Goal: Check status: Check status

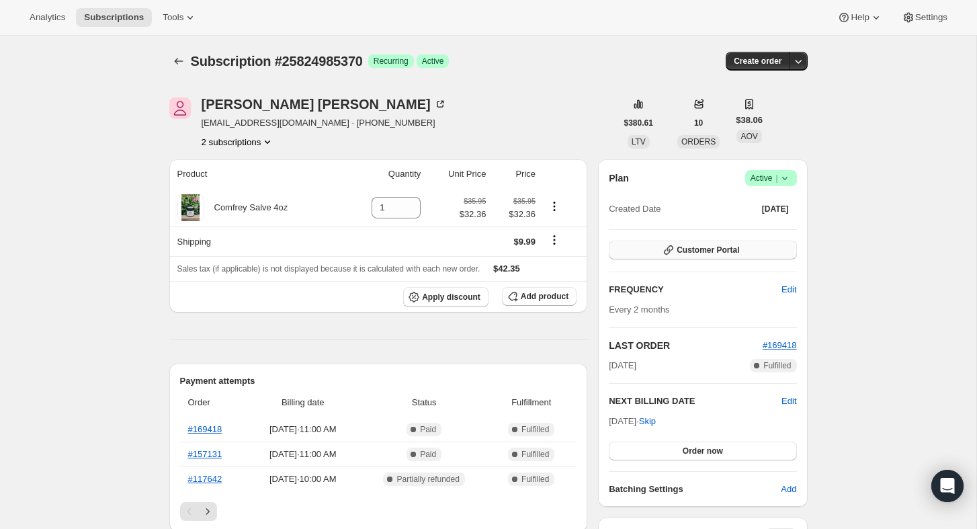
click at [688, 256] on button "Customer Portal" at bounding box center [703, 250] width 188 height 19
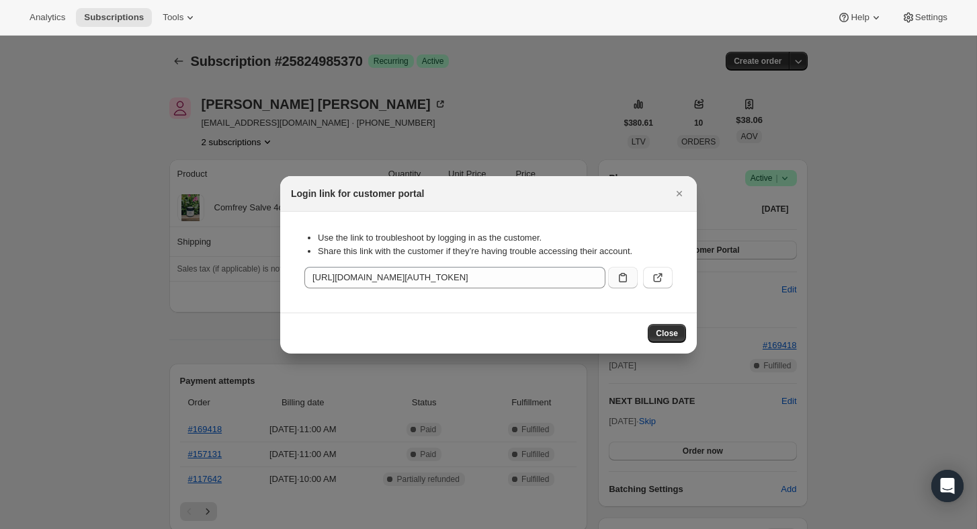
click at [621, 276] on icon ":rc0:" at bounding box center [622, 277] width 13 height 13
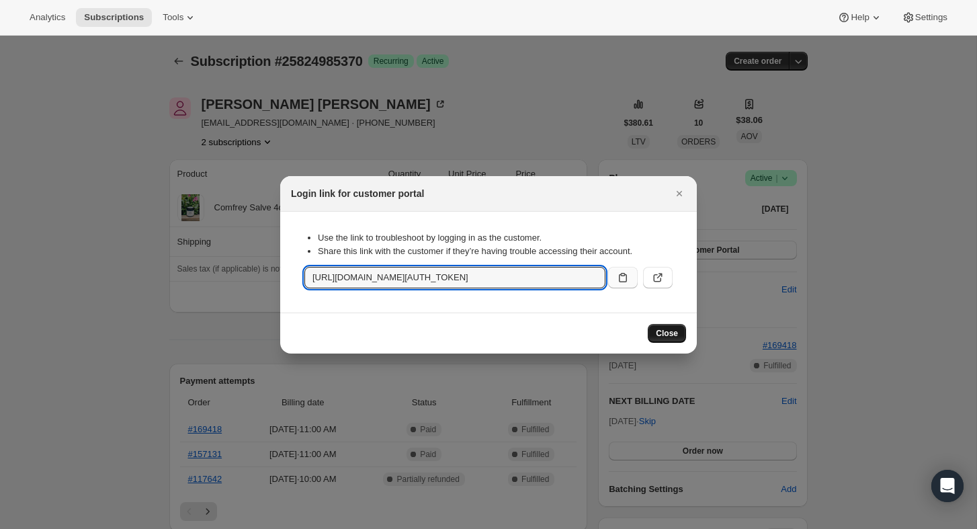
click at [666, 339] on button "Close" at bounding box center [667, 333] width 38 height 19
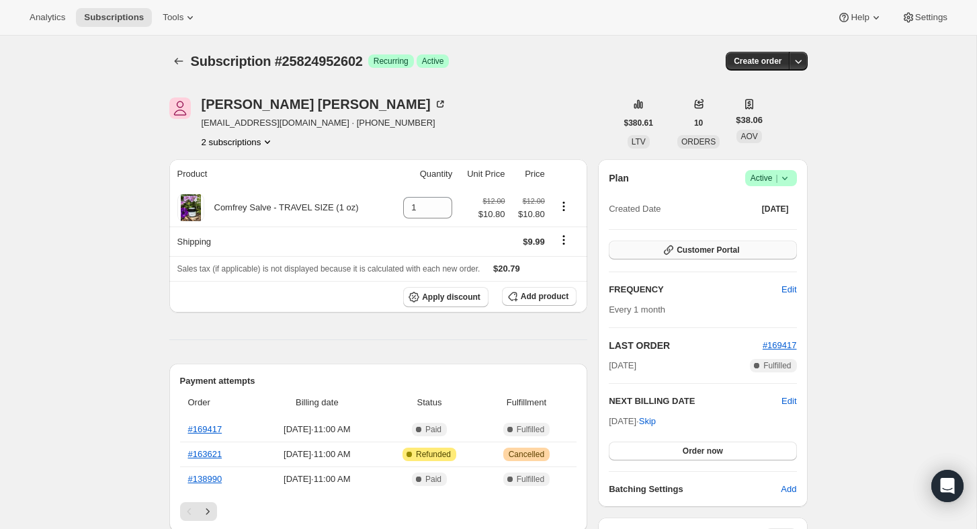
click at [701, 251] on span "Customer Portal" at bounding box center [708, 250] width 63 height 11
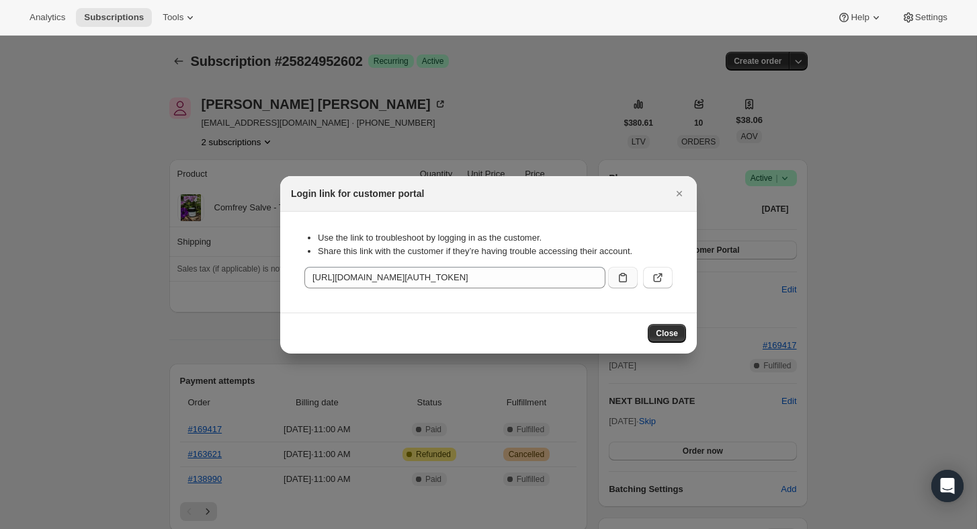
click at [623, 278] on icon ":rc0:" at bounding box center [622, 277] width 13 height 13
click at [669, 335] on span "Close" at bounding box center [667, 333] width 22 height 11
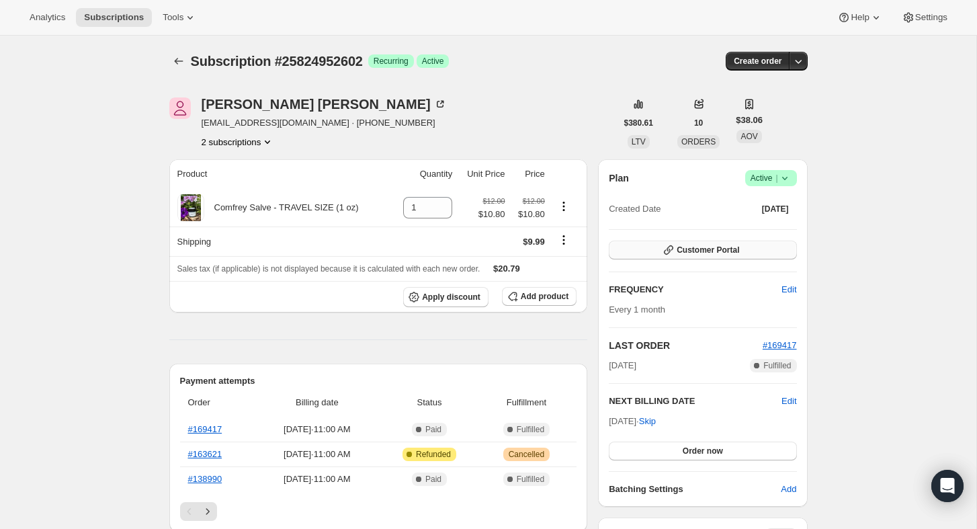
click at [667, 251] on icon "button" at bounding box center [668, 249] width 9 height 9
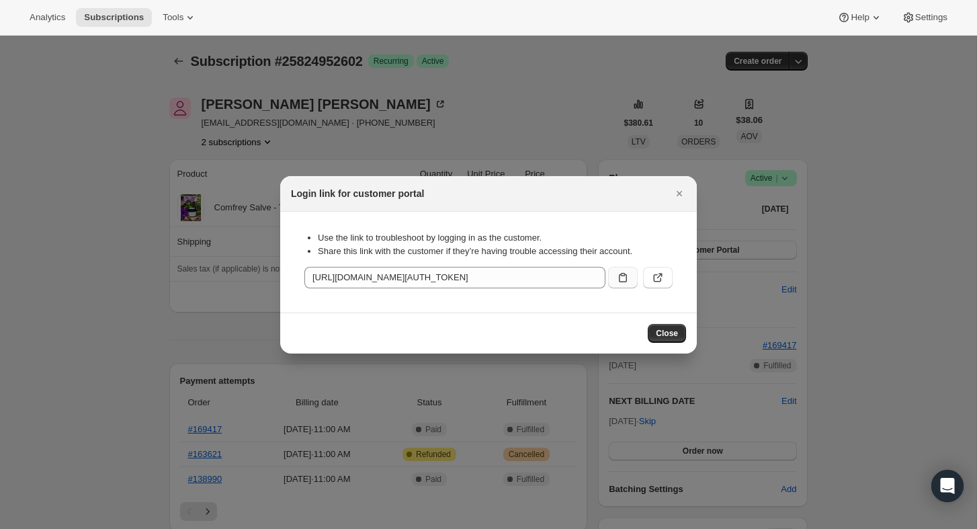
click at [624, 275] on icon ":rc0:" at bounding box center [623, 277] width 8 height 9
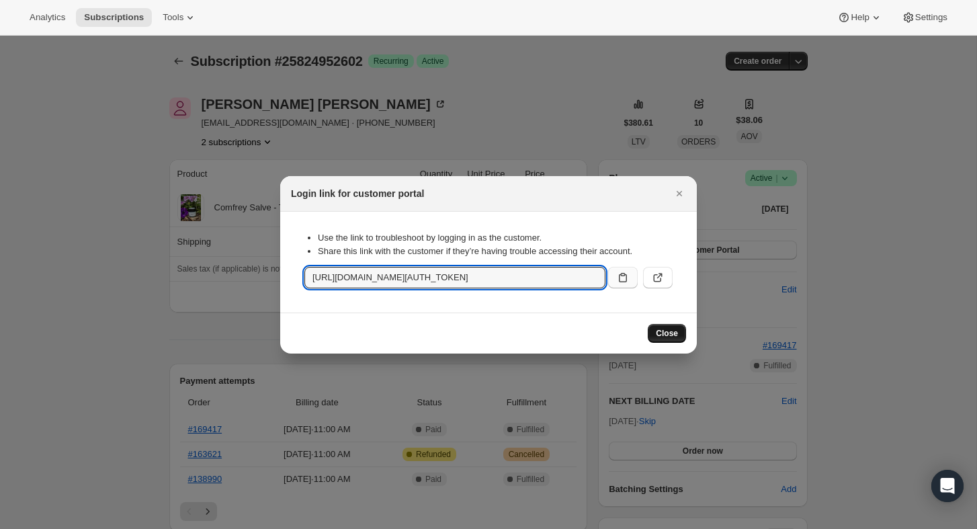
click at [675, 333] on span "Close" at bounding box center [667, 333] width 22 height 11
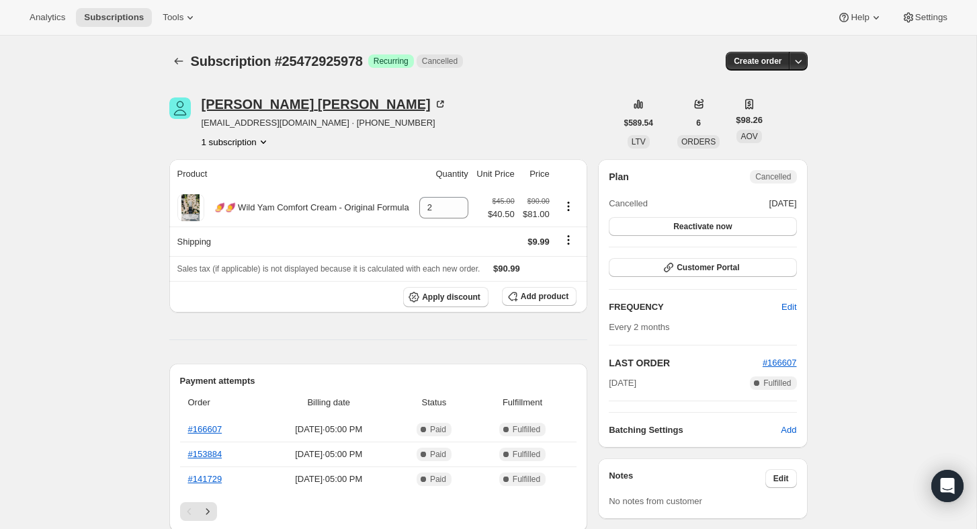
click at [251, 109] on div "Wendy Garcia" at bounding box center [324, 103] width 245 height 13
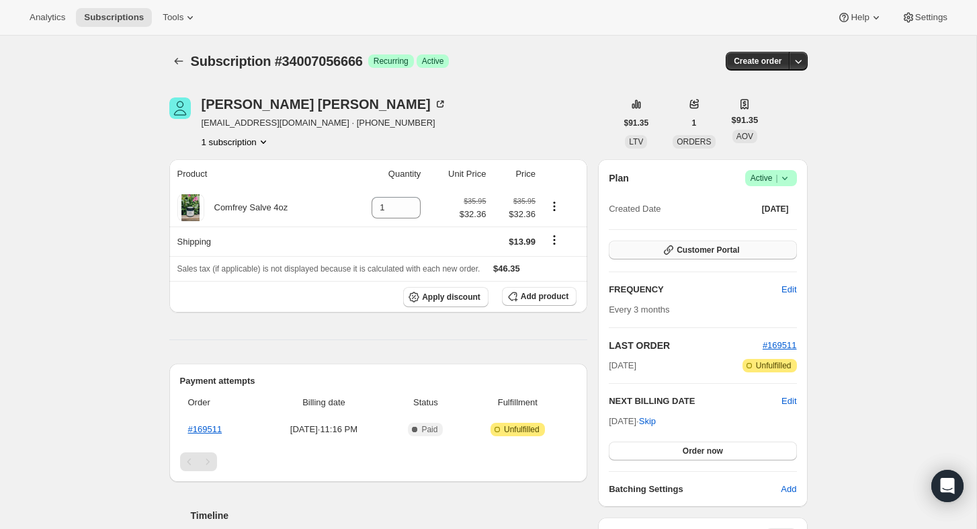
click at [672, 253] on icon "button" at bounding box center [668, 249] width 13 height 13
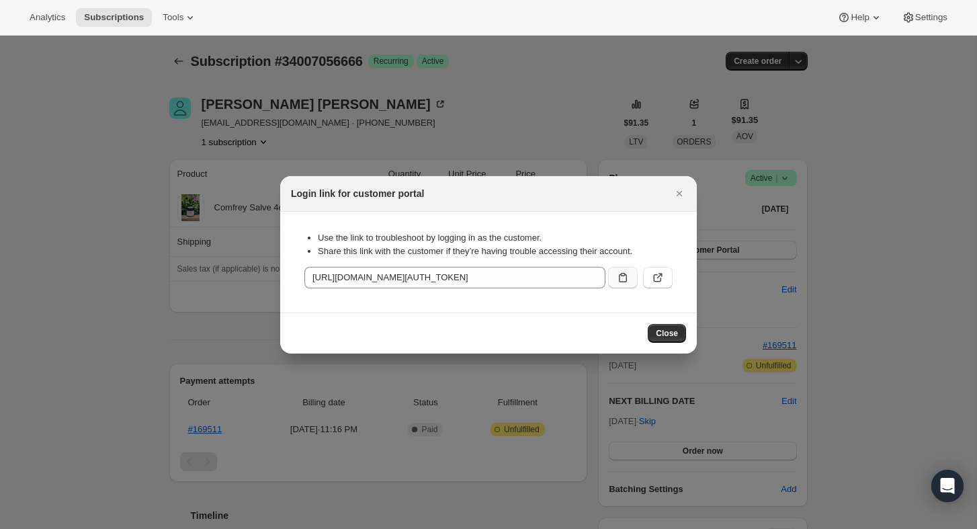
click at [624, 277] on icon ":rc0:" at bounding box center [622, 277] width 13 height 13
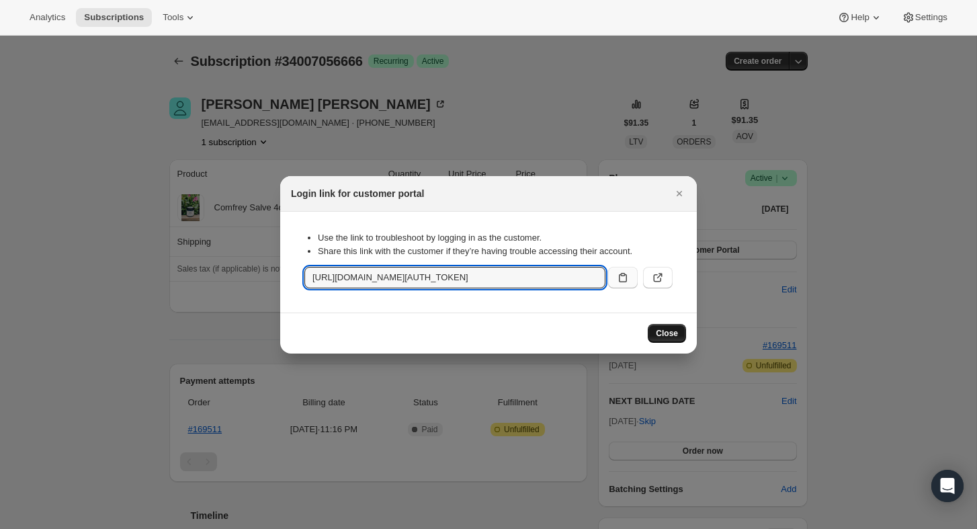
click at [671, 336] on span "Close" at bounding box center [667, 333] width 22 height 11
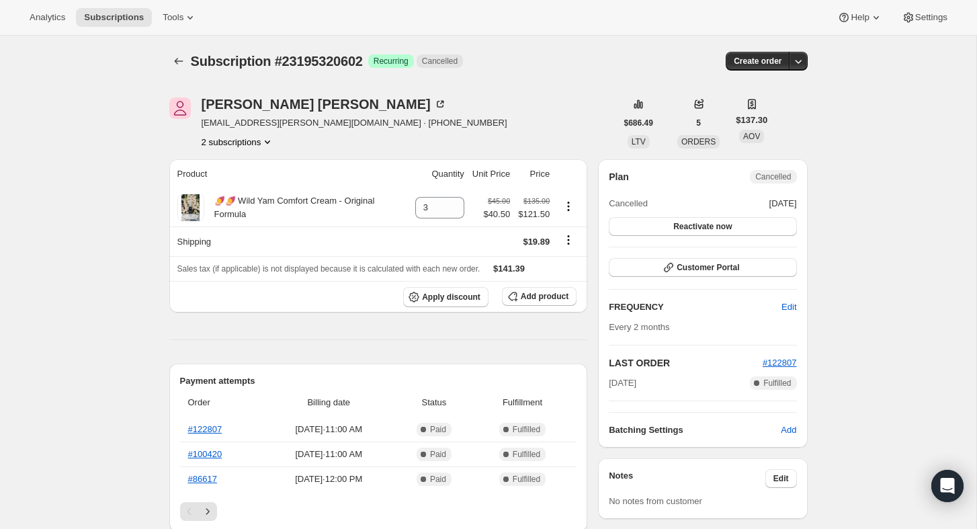
click at [270, 144] on icon "Product actions" at bounding box center [267, 141] width 13 height 13
click at [223, 166] on span "23195320602 Info Current" at bounding box center [236, 167] width 93 height 10
click at [227, 192] on span "23801561370" at bounding box center [217, 190] width 54 height 10
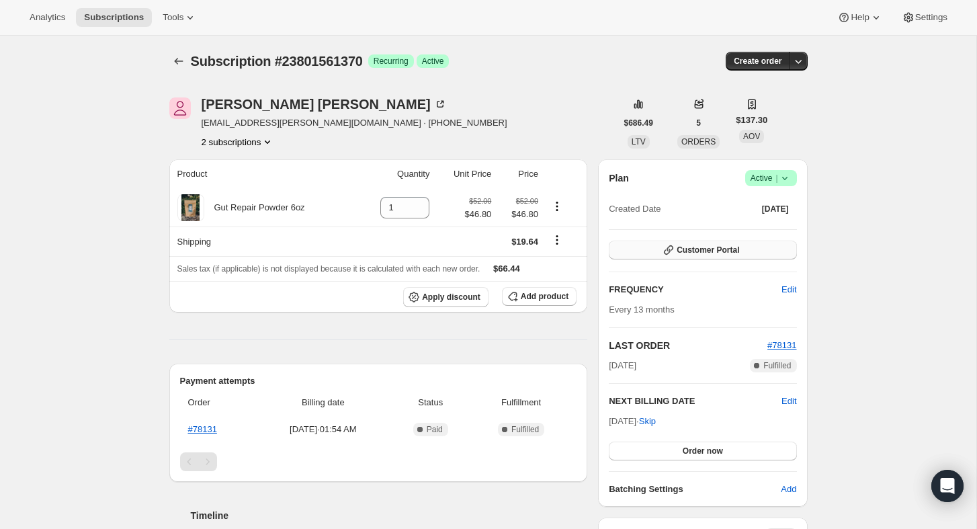
click at [646, 253] on button "Customer Portal" at bounding box center [703, 250] width 188 height 19
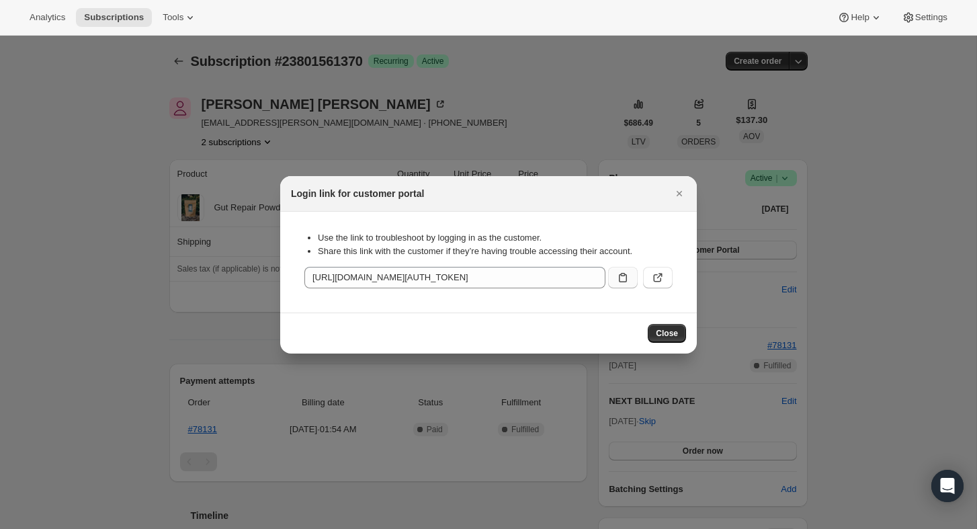
click at [621, 278] on icon ":re3:" at bounding box center [622, 277] width 13 height 13
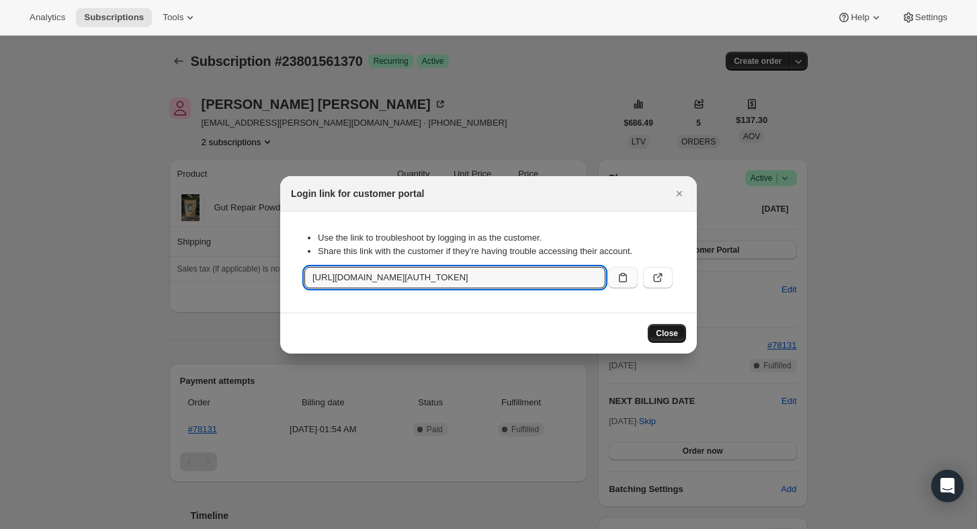
click at [671, 327] on button "Close" at bounding box center [667, 333] width 38 height 19
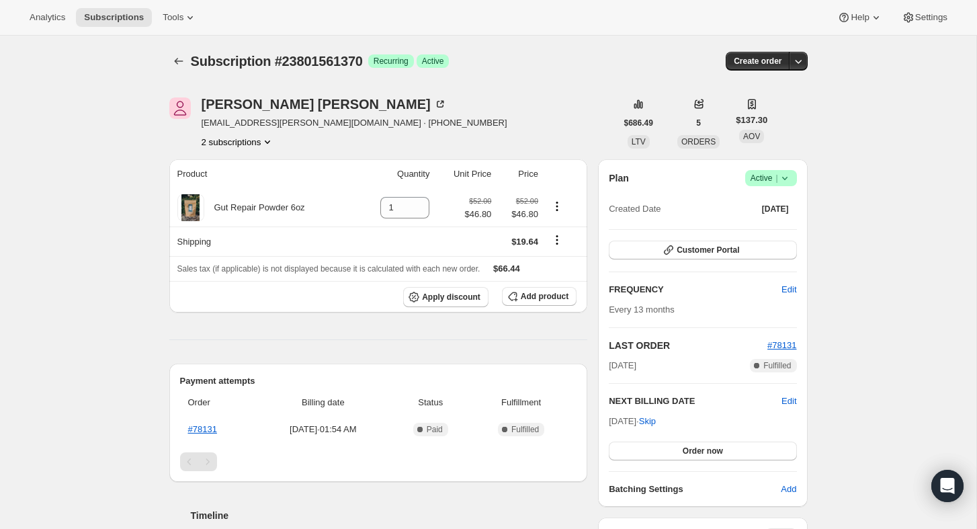
click at [228, 139] on button "2 subscriptions" at bounding box center [238, 141] width 73 height 13
click at [224, 166] on span "23195320602" at bounding box center [217, 167] width 54 height 10
